Goal: Task Accomplishment & Management: Use online tool/utility

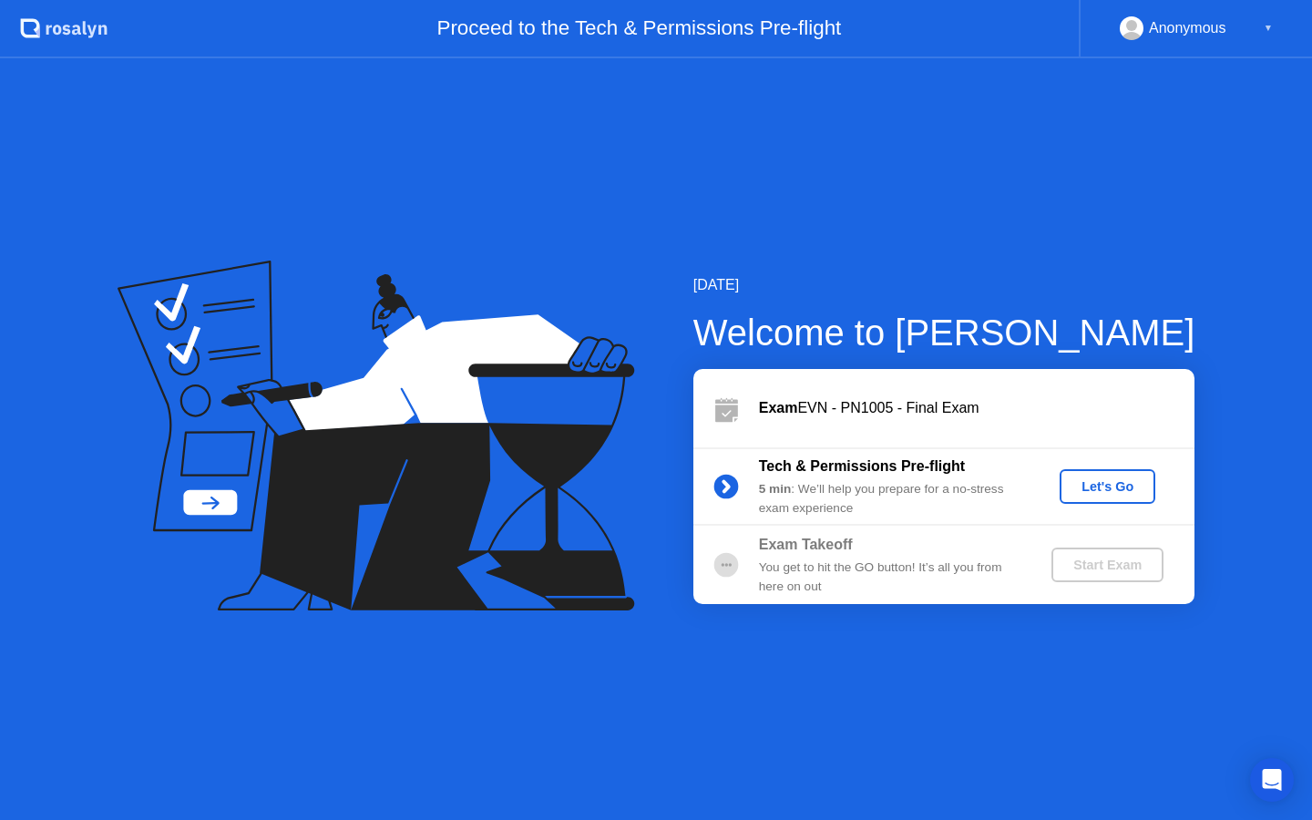
click at [1134, 486] on div "Let's Go" at bounding box center [1107, 486] width 81 height 15
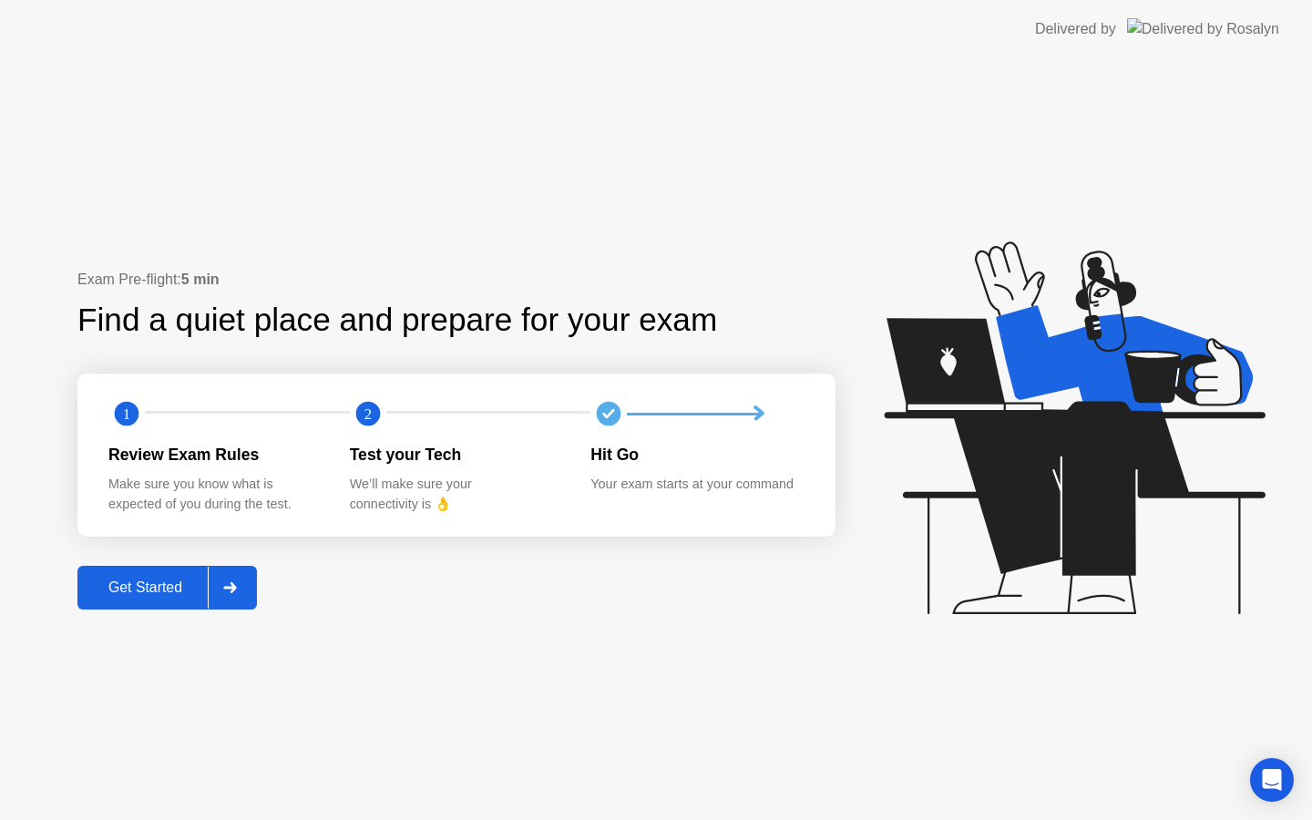
click at [124, 579] on div "Get Started" at bounding box center [145, 587] width 125 height 16
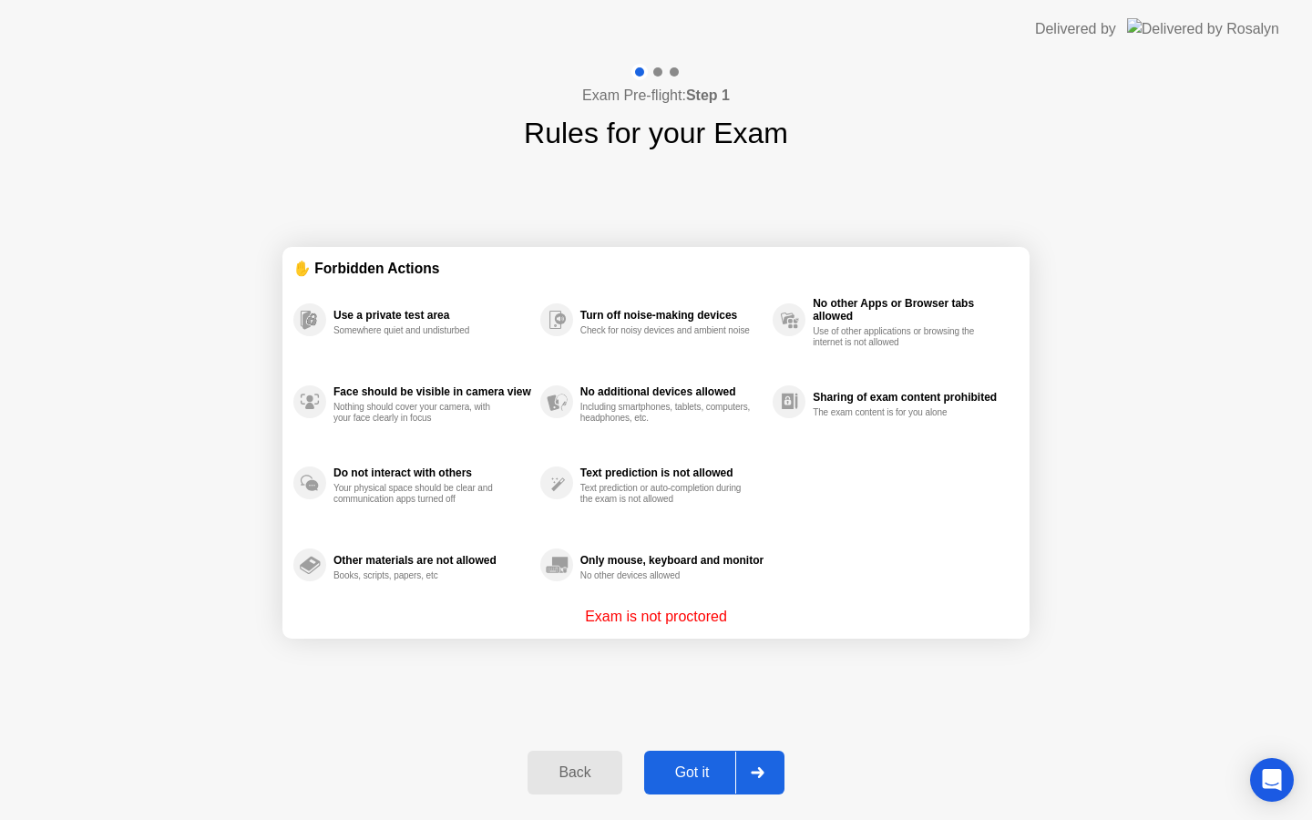
click at [701, 768] on div "Got it" at bounding box center [693, 772] width 86 height 16
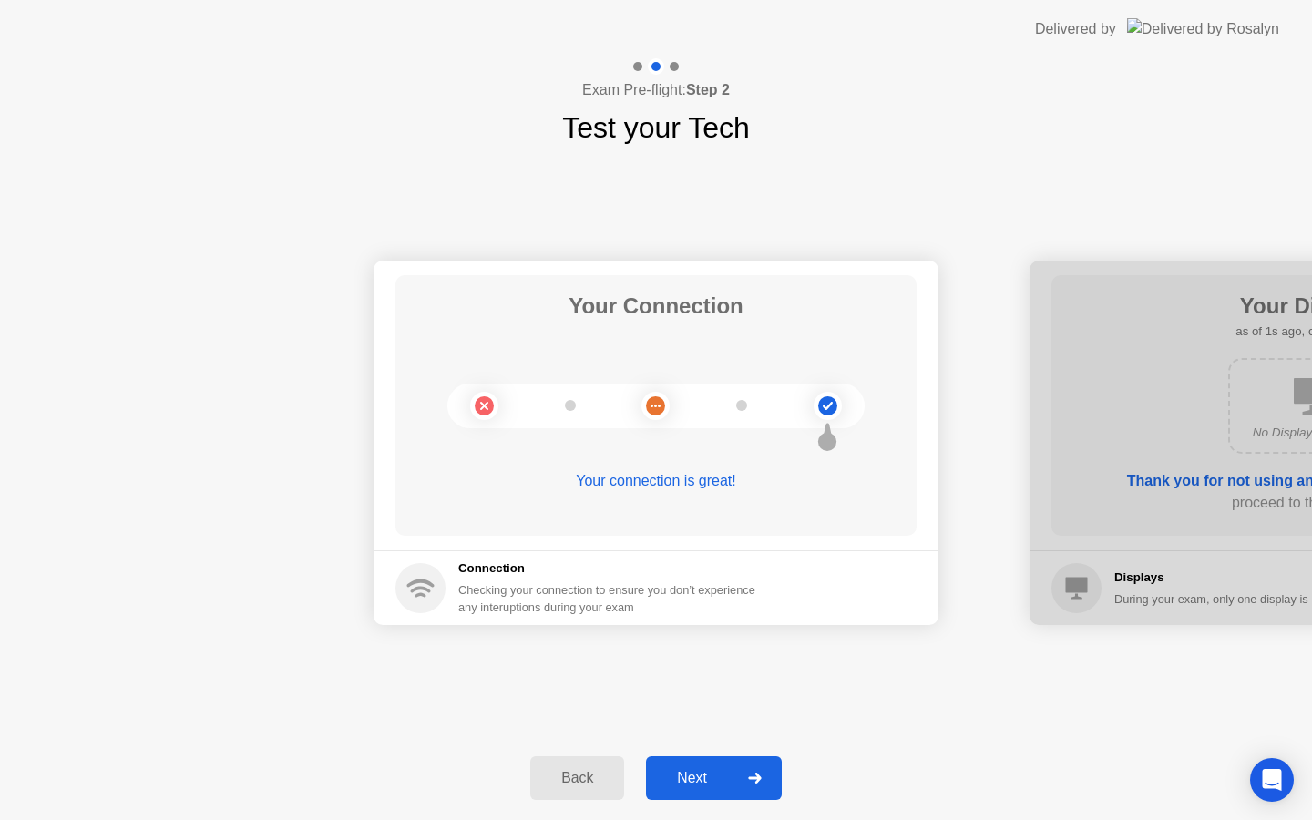
click at [701, 770] on div "Next" at bounding box center [691, 778] width 81 height 16
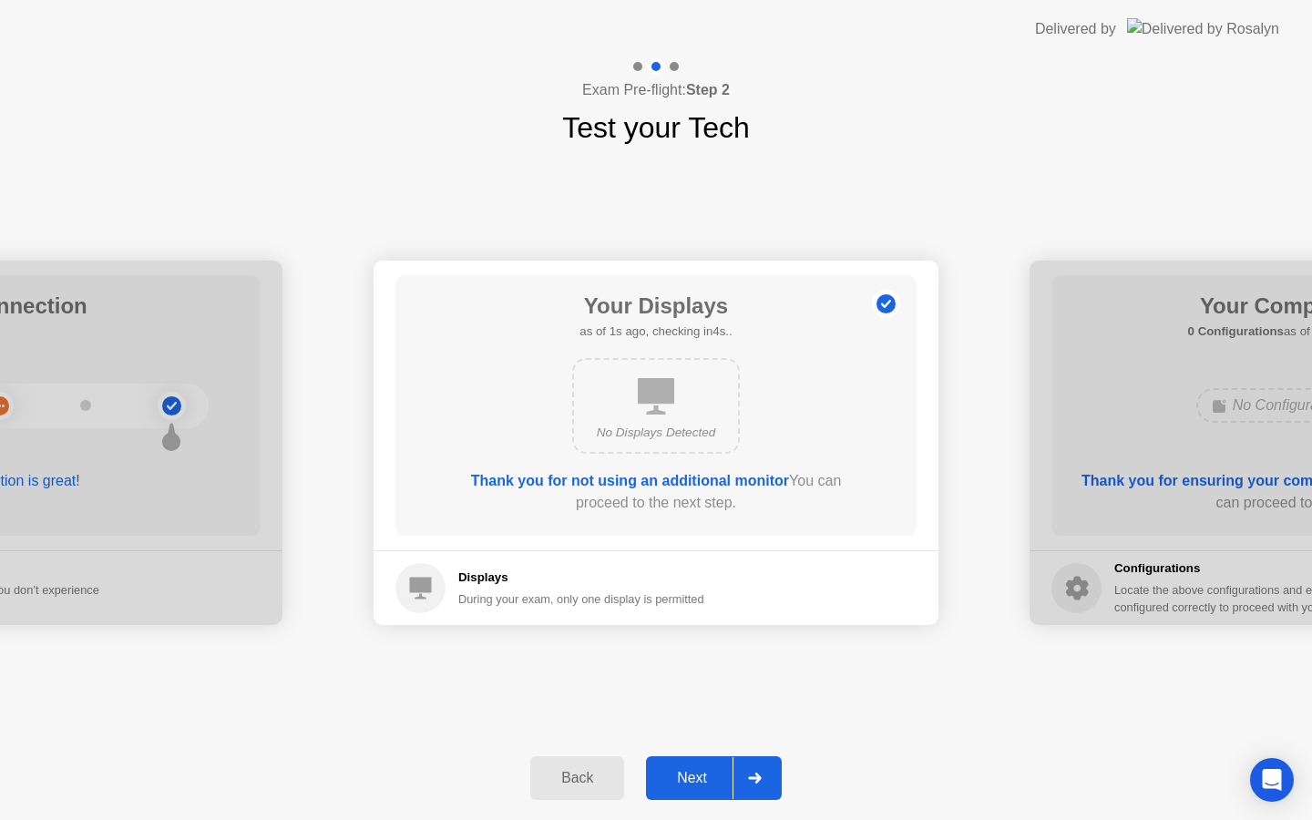
click at [701, 770] on div "Next" at bounding box center [691, 778] width 81 height 16
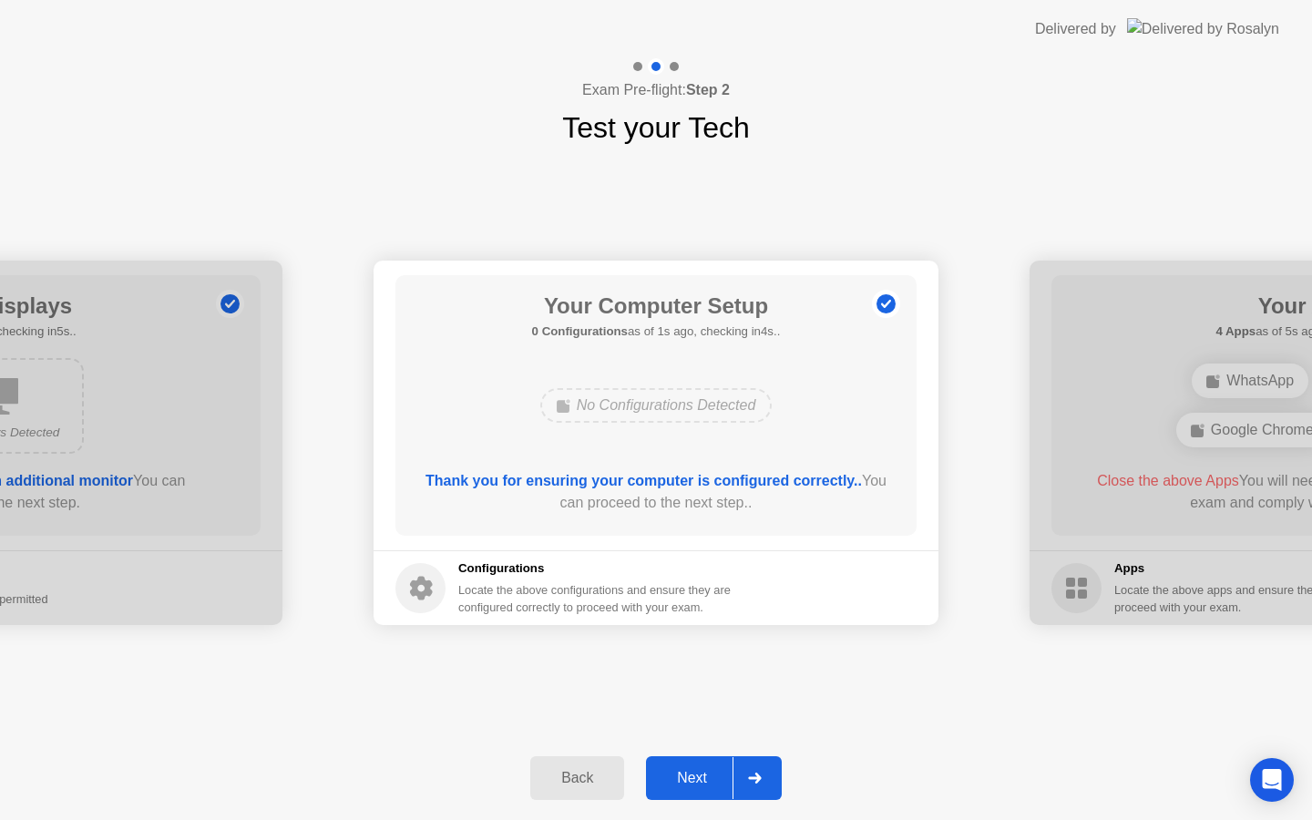
click at [701, 770] on div "Next" at bounding box center [691, 778] width 81 height 16
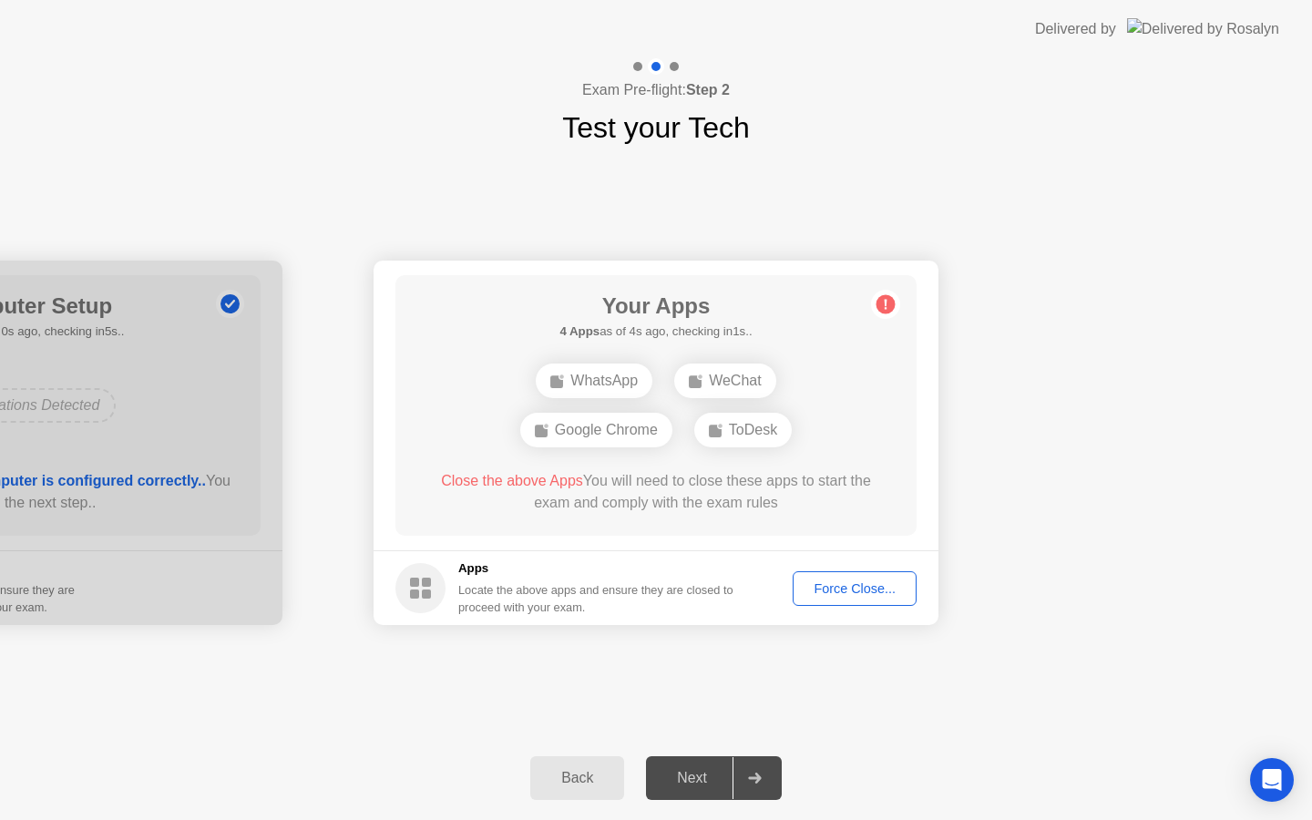
click at [852, 589] on div "Force Close..." at bounding box center [854, 588] width 111 height 15
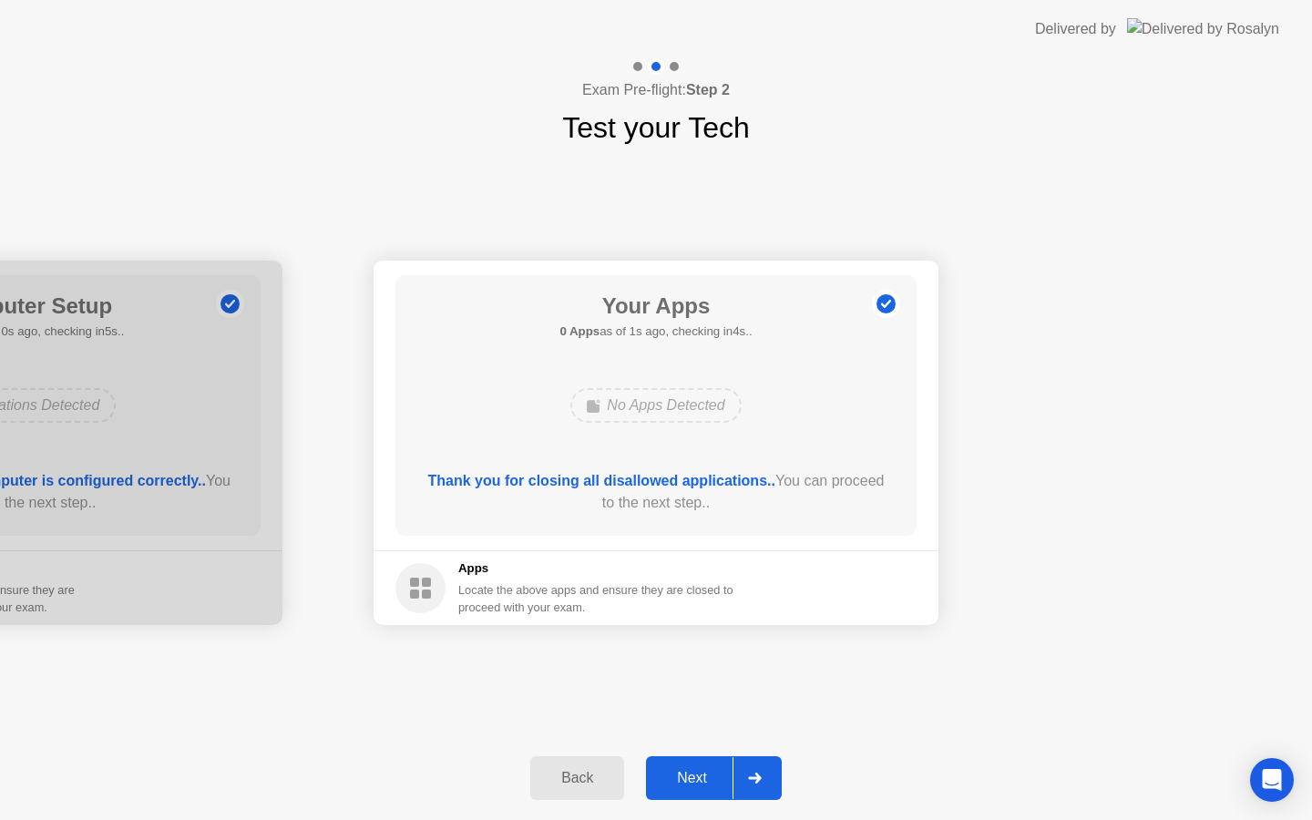
click at [686, 775] on div "Next" at bounding box center [691, 778] width 81 height 16
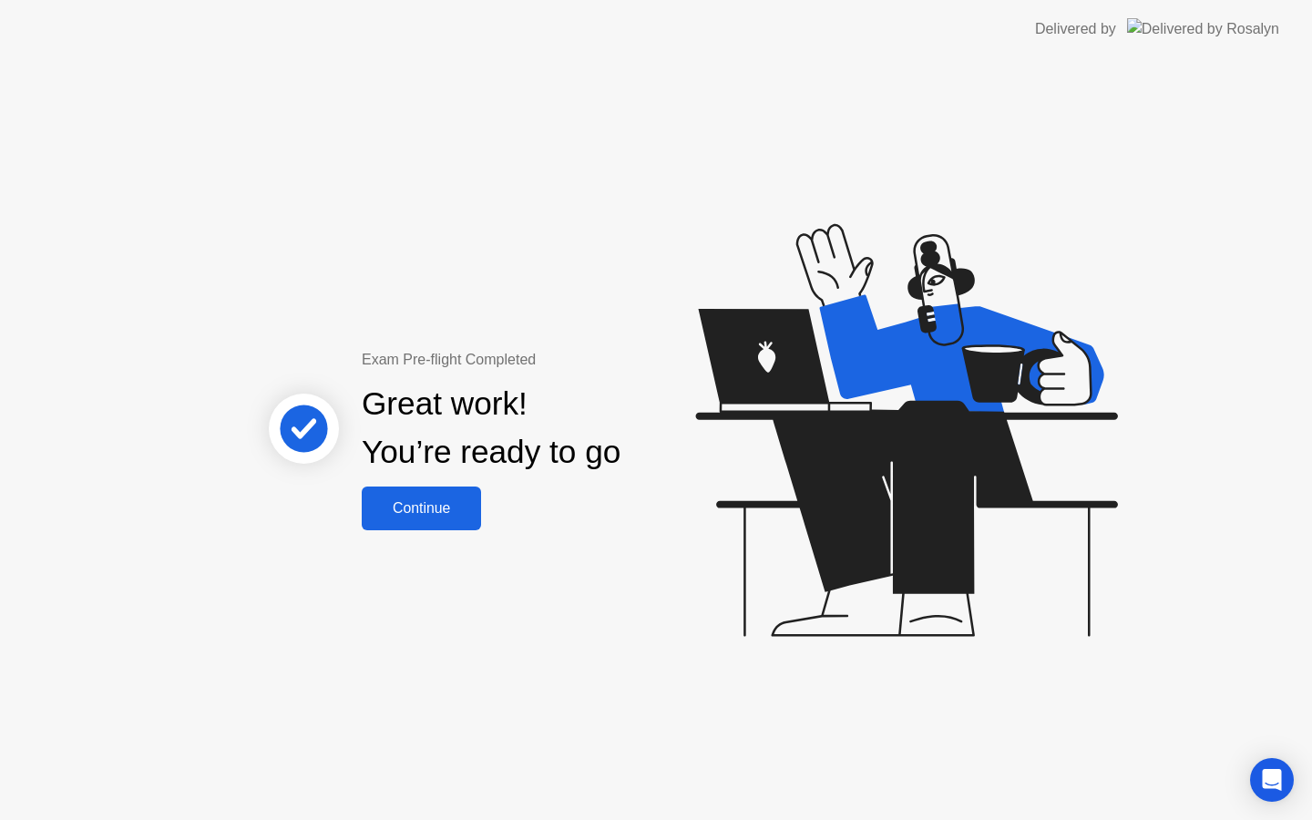
click at [415, 504] on div "Continue" at bounding box center [421, 508] width 108 height 16
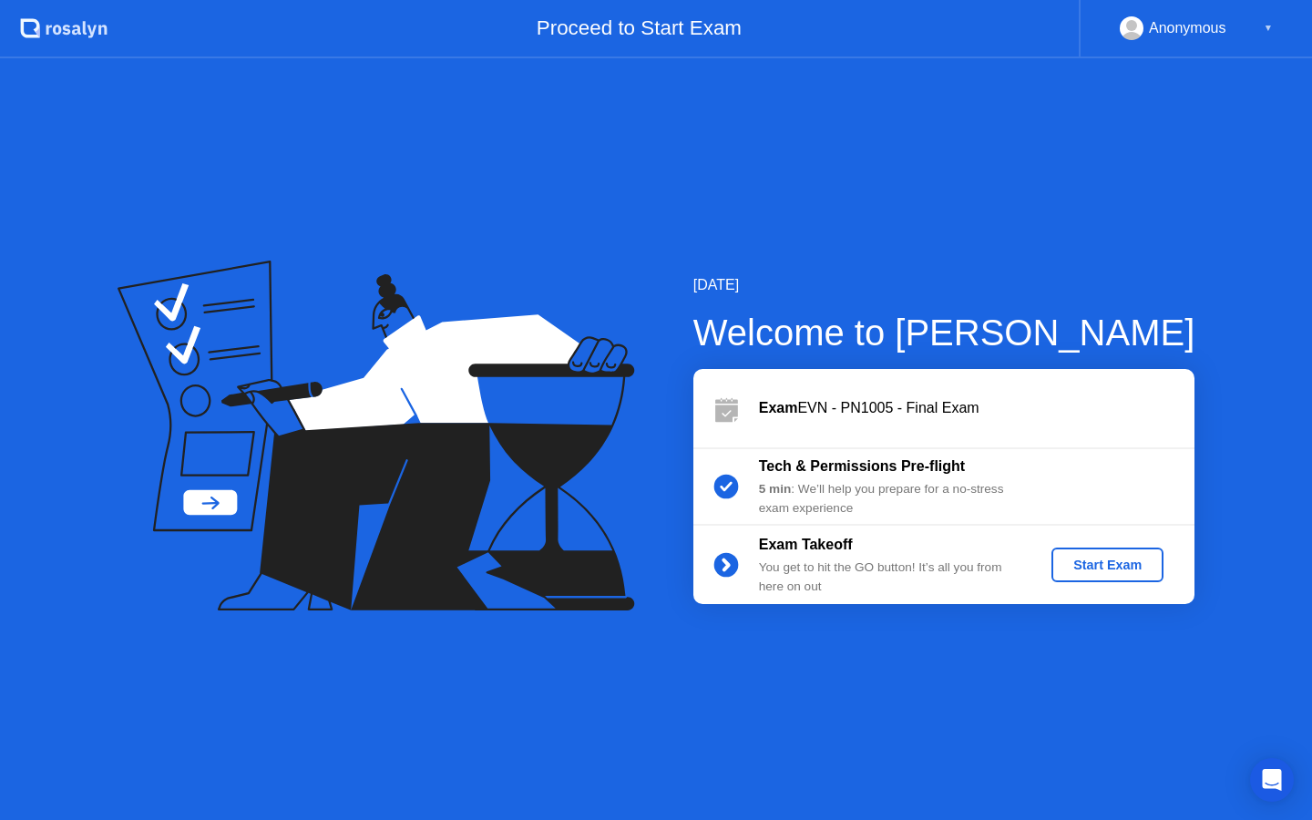
click at [1107, 567] on div "Start Exam" at bounding box center [1107, 565] width 97 height 15
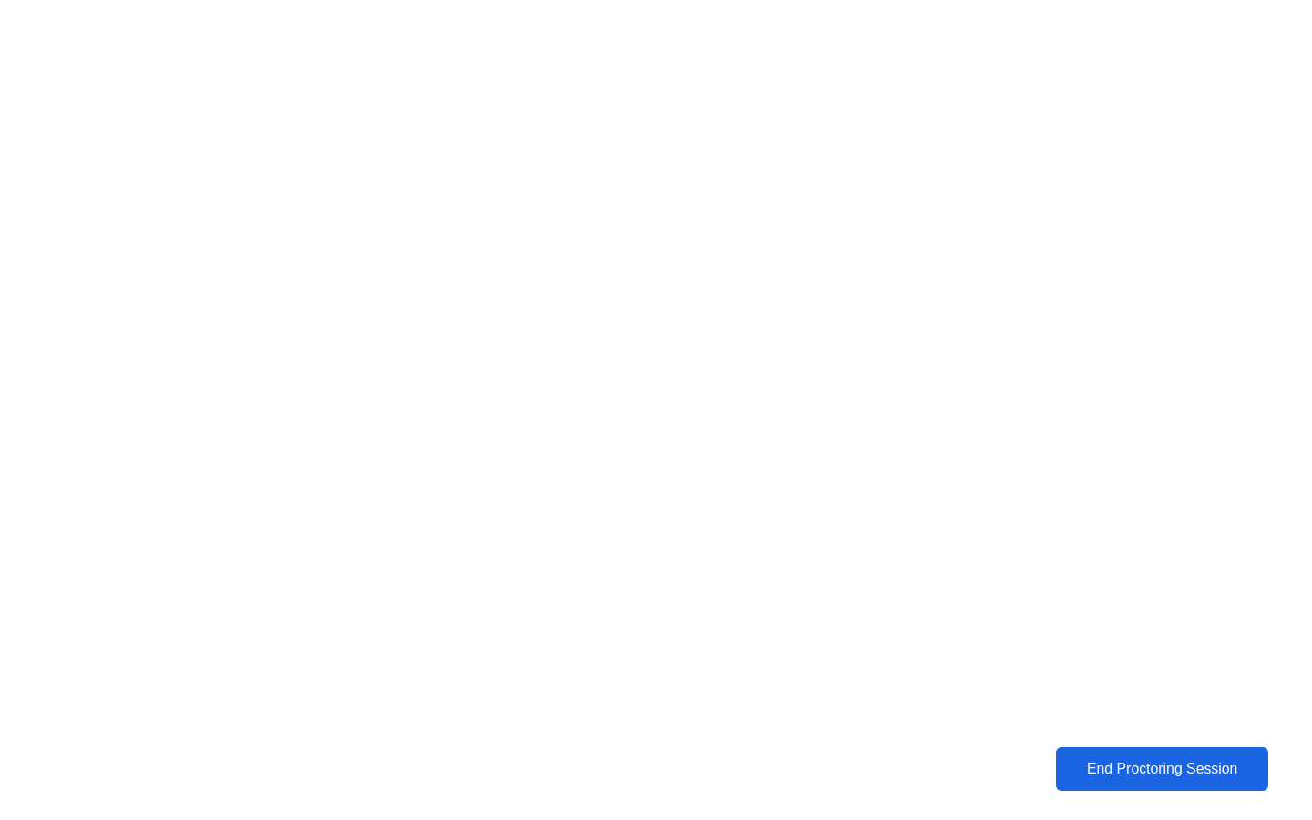
click at [1119, 751] on button "End Proctoring Session" at bounding box center [1162, 769] width 212 height 44
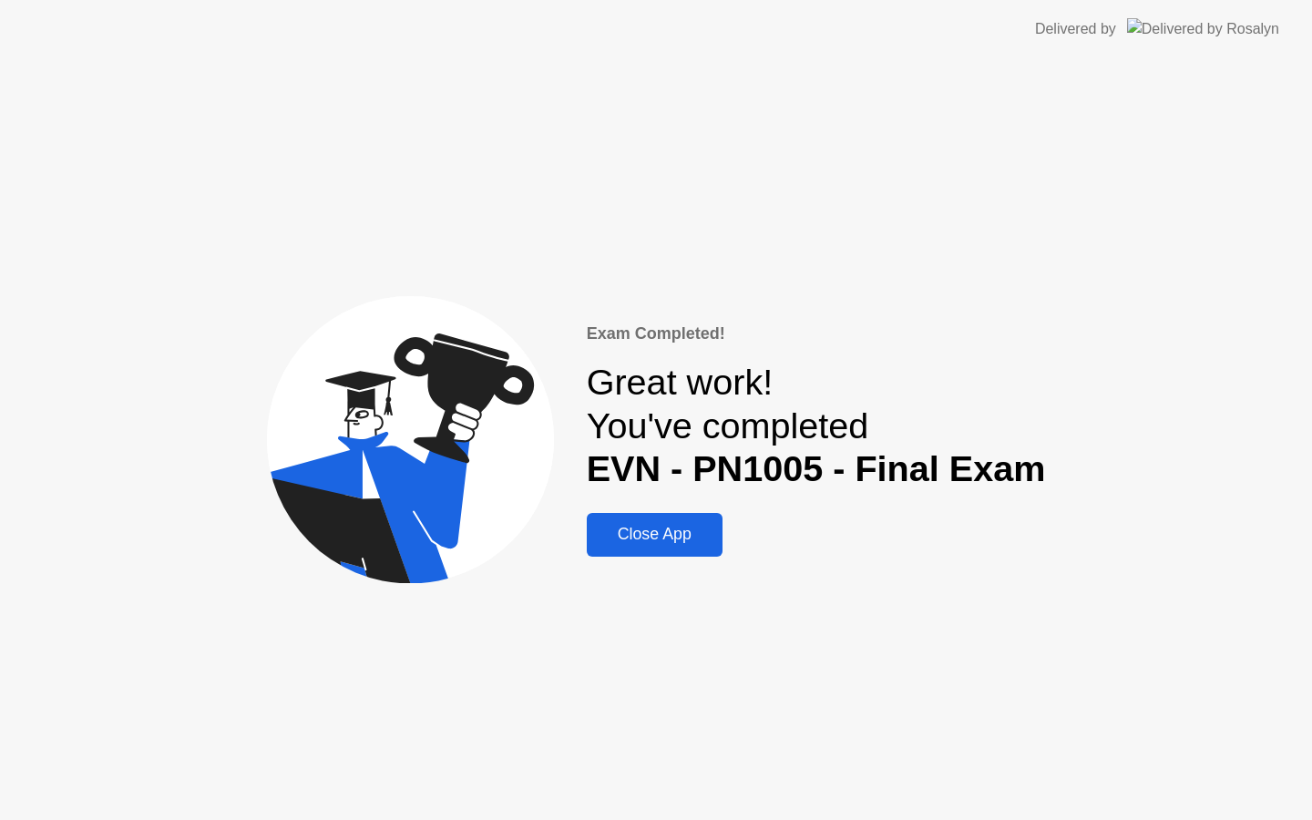
click at [674, 530] on div "Close App" at bounding box center [654, 534] width 125 height 19
